Goal: Book appointment/travel/reservation

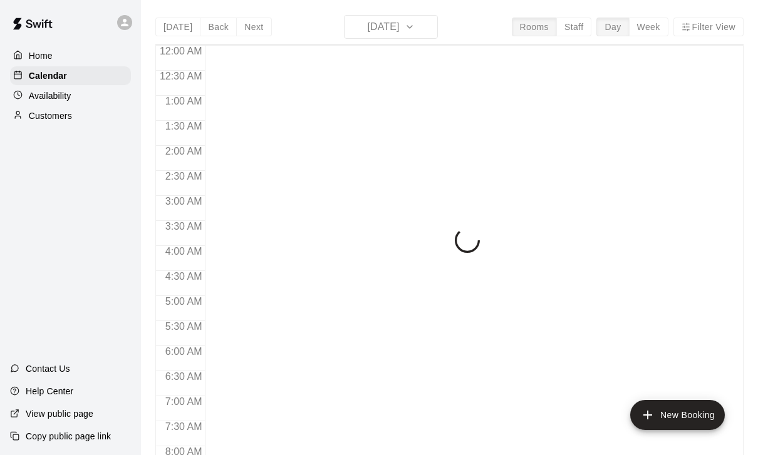
scroll to position [739, 0]
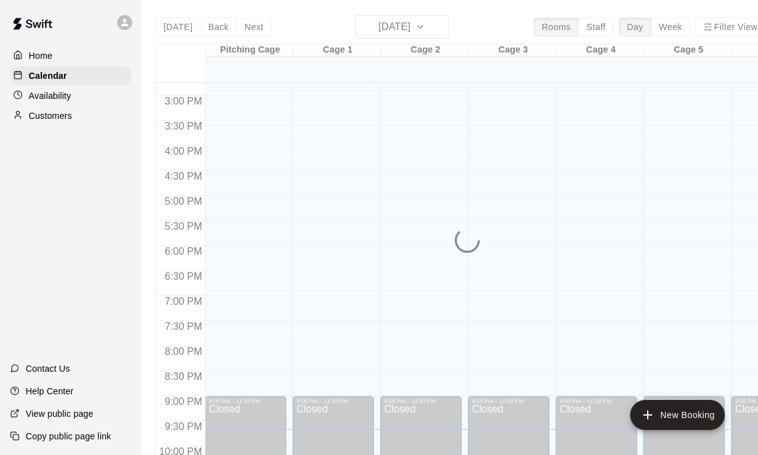
click at [245, 29] on div "[DATE] Back [DATE][DATE] Rooms Staff Day Week Filter View Pitching Cage 18 Thu …" at bounding box center [460, 242] width 610 height 455
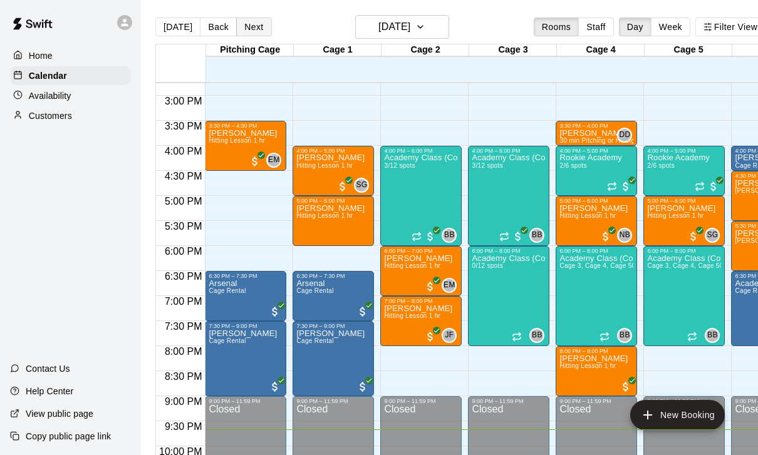
click at [256, 27] on button "Next" at bounding box center [253, 27] width 35 height 19
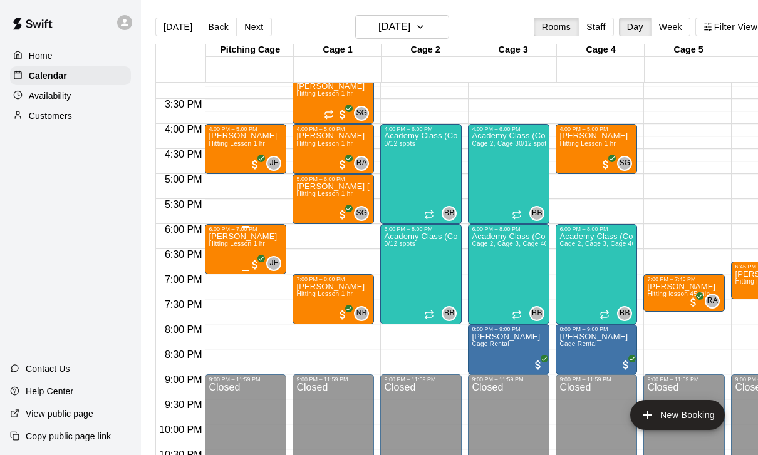
scroll to position [762, 0]
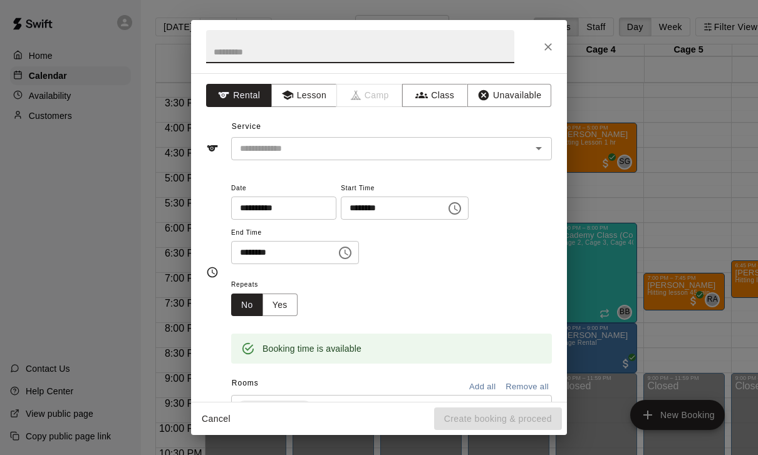
click at [325, 145] on input "text" at bounding box center [373, 149] width 276 height 16
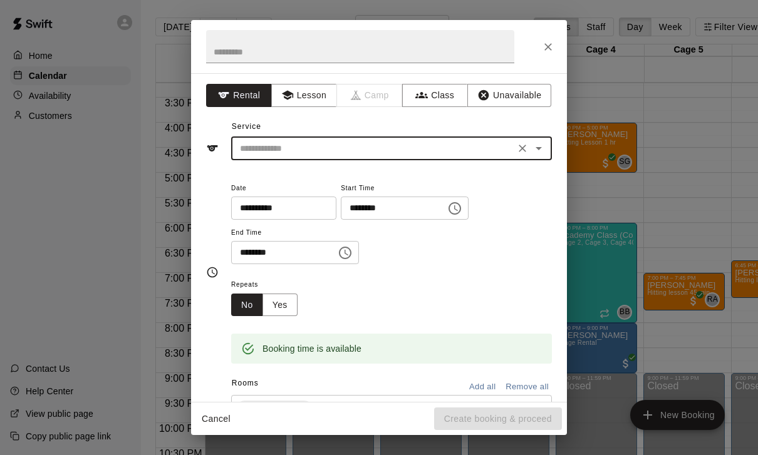
click at [313, 151] on input "text" at bounding box center [373, 149] width 276 height 16
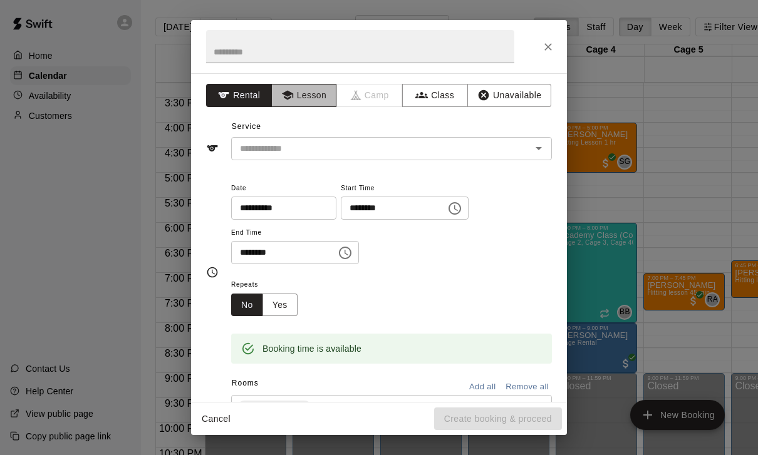
click at [310, 105] on button "Lesson" at bounding box center [304, 95] width 66 height 23
click at [303, 155] on input "text" at bounding box center [373, 149] width 276 height 16
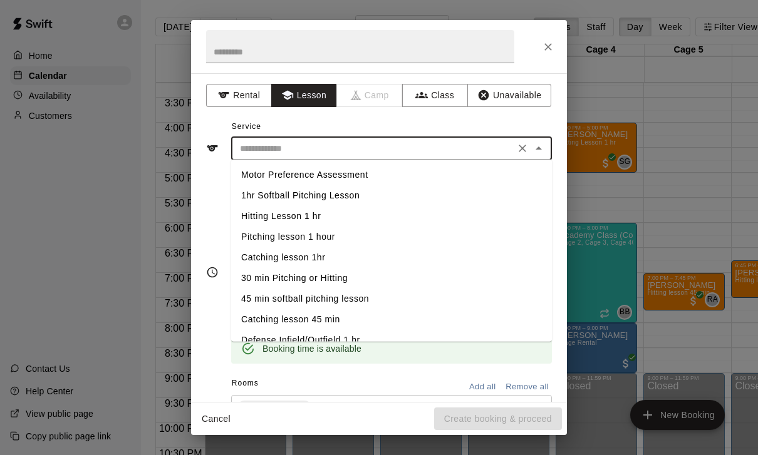
click at [283, 214] on li "Hitting Lesson 1 hr" at bounding box center [391, 216] width 321 height 21
type input "**********"
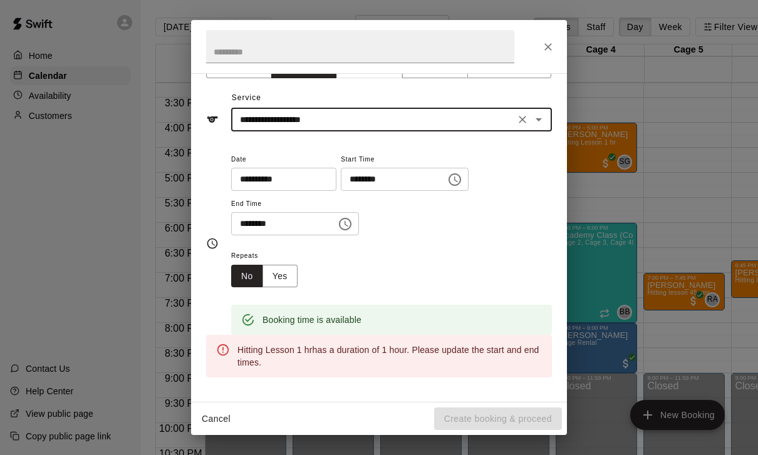
scroll to position [28, 0]
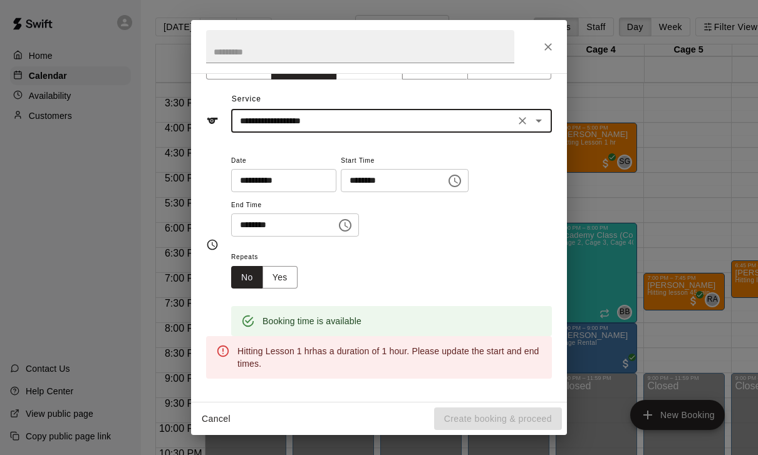
click at [248, 225] on input "********" at bounding box center [279, 225] width 96 height 23
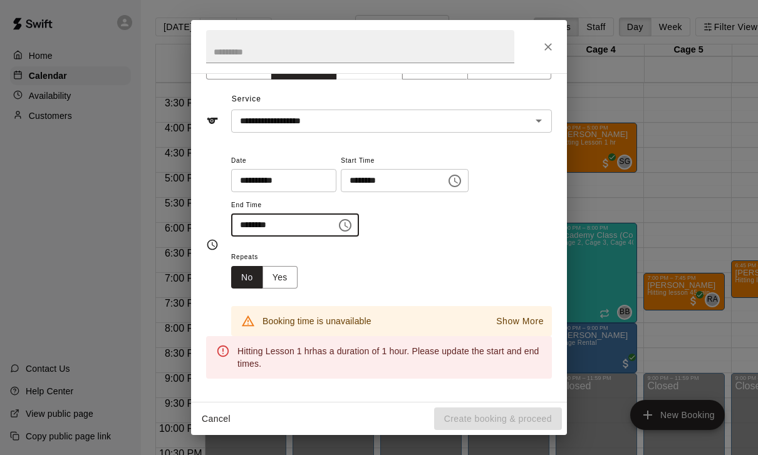
type input "********"
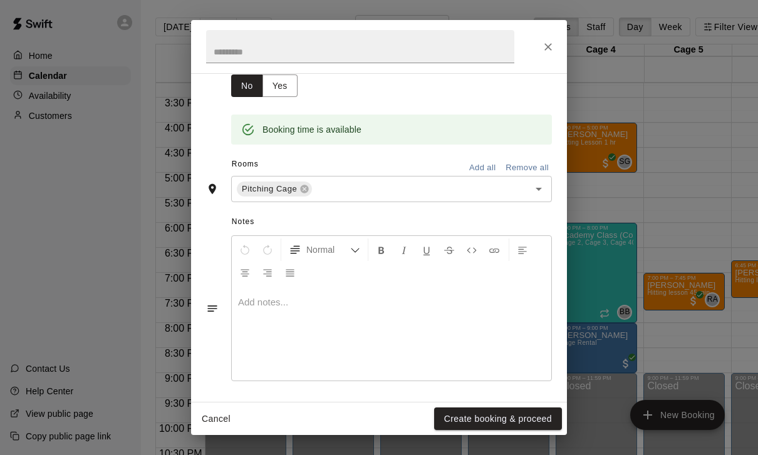
scroll to position [219, 0]
click at [548, 403] on div "Cancel Create booking & proceed" at bounding box center [379, 419] width 376 height 33
click at [534, 419] on button "Create booking & proceed" at bounding box center [498, 419] width 128 height 23
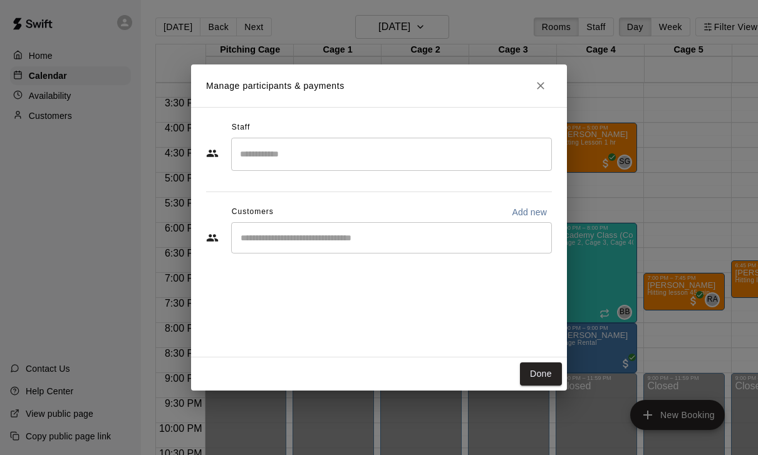
click at [309, 155] on input "Search staff" at bounding box center [392, 154] width 310 height 22
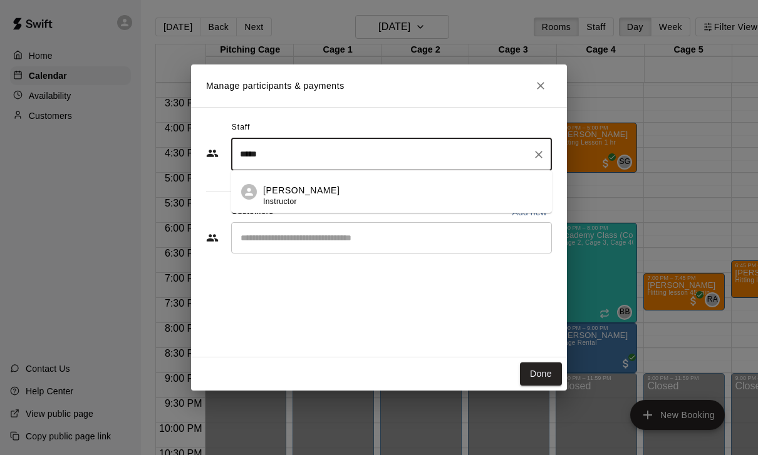
click at [262, 200] on li "[PERSON_NAME] Instructor" at bounding box center [391, 191] width 321 height 43
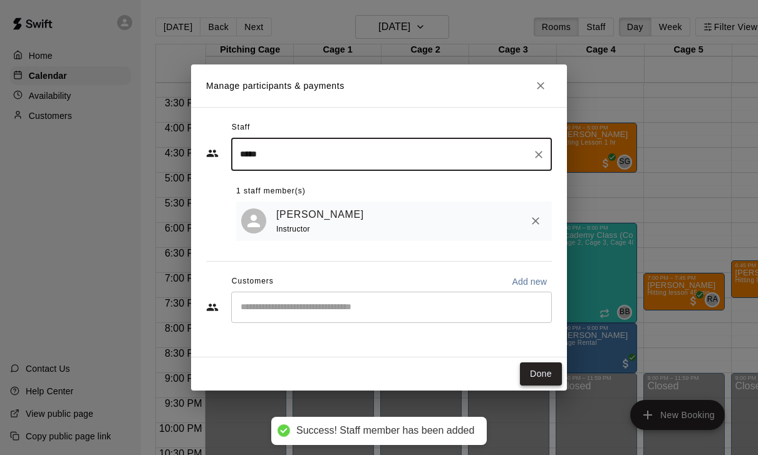
type input "*****"
click at [553, 377] on button "Done" at bounding box center [541, 374] width 42 height 23
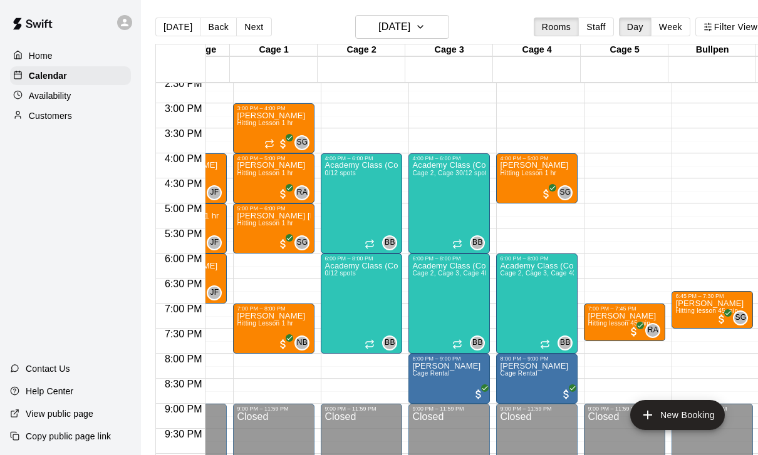
scroll to position [0, 29]
